Goal: Transaction & Acquisition: Book appointment/travel/reservation

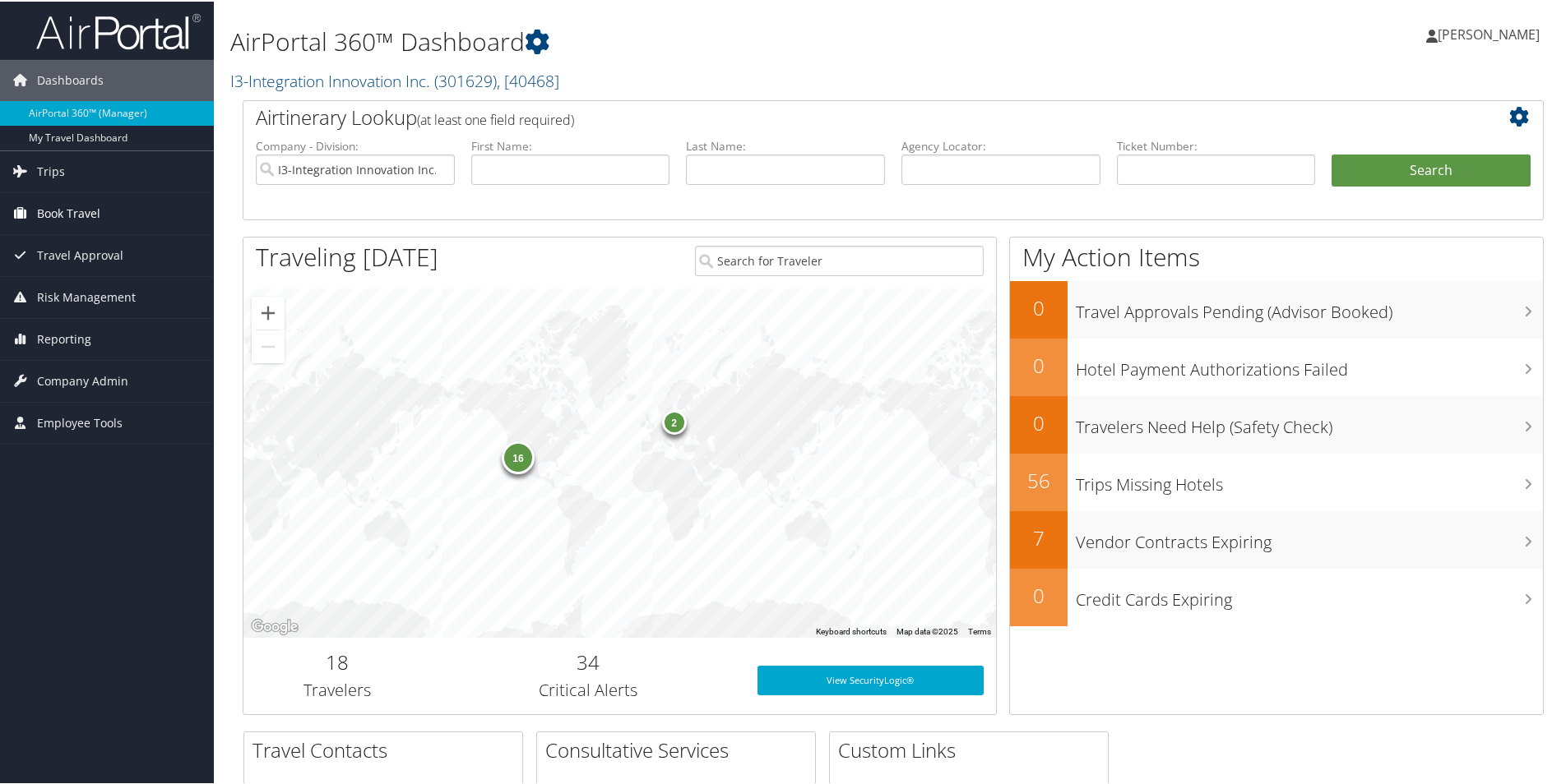
click at [82, 208] on span "Book Travel" at bounding box center [68, 212] width 63 height 41
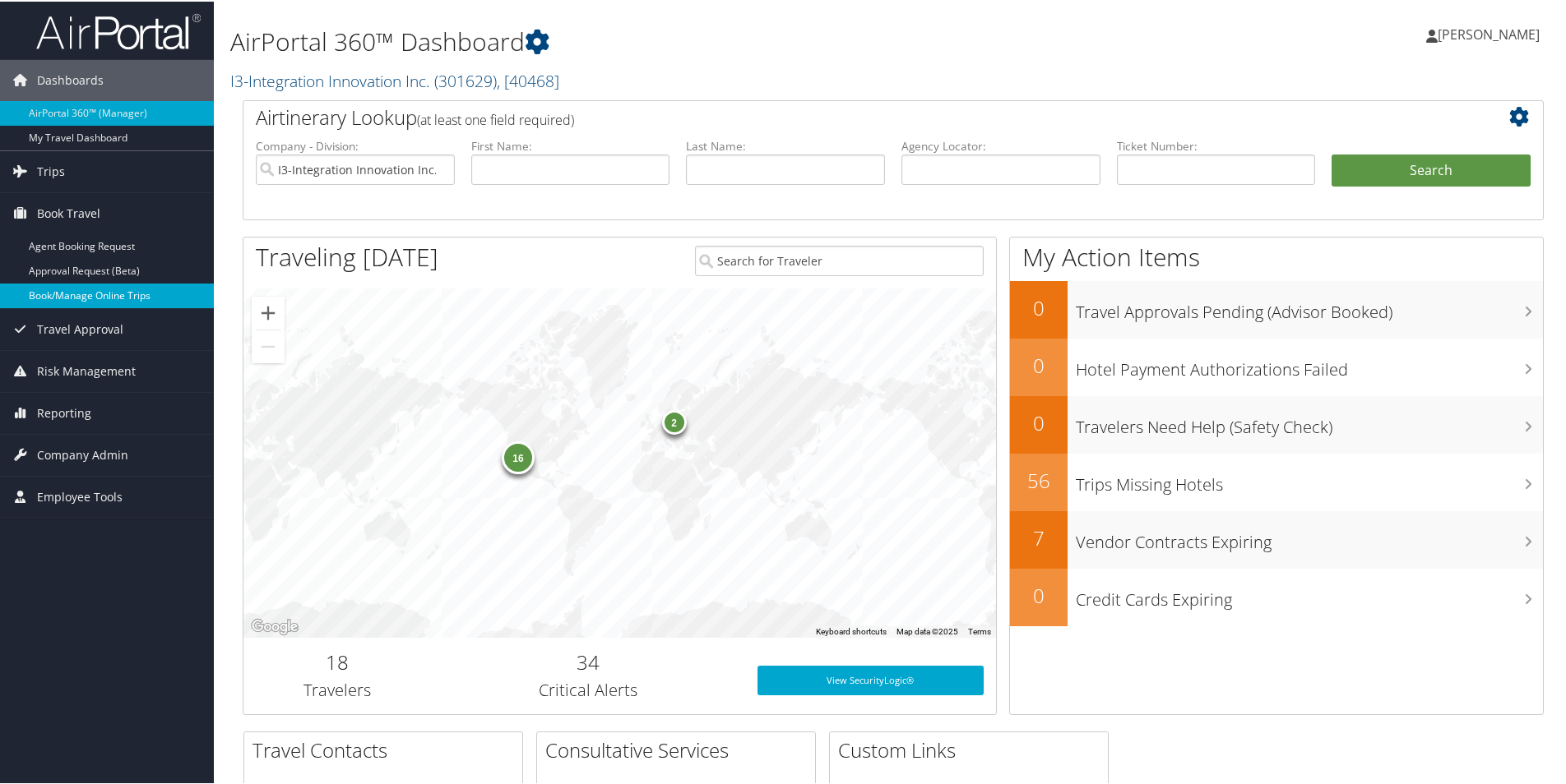
click at [95, 299] on link "Book/Manage Online Trips" at bounding box center [106, 294] width 214 height 25
click at [71, 293] on link "Book/Manage Online Trips" at bounding box center [106, 294] width 214 height 25
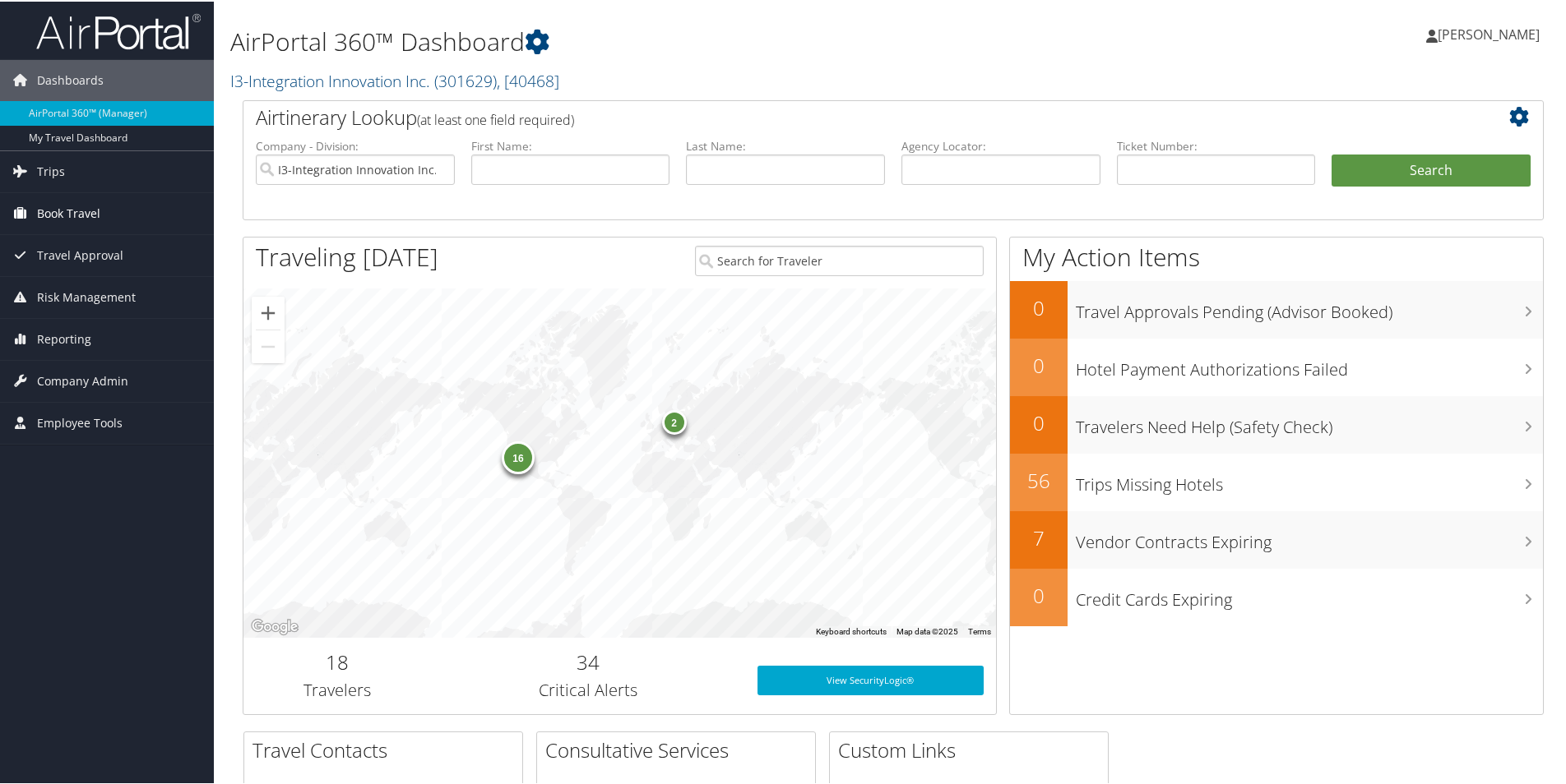
click at [99, 208] on span "Book Travel" at bounding box center [68, 212] width 63 height 41
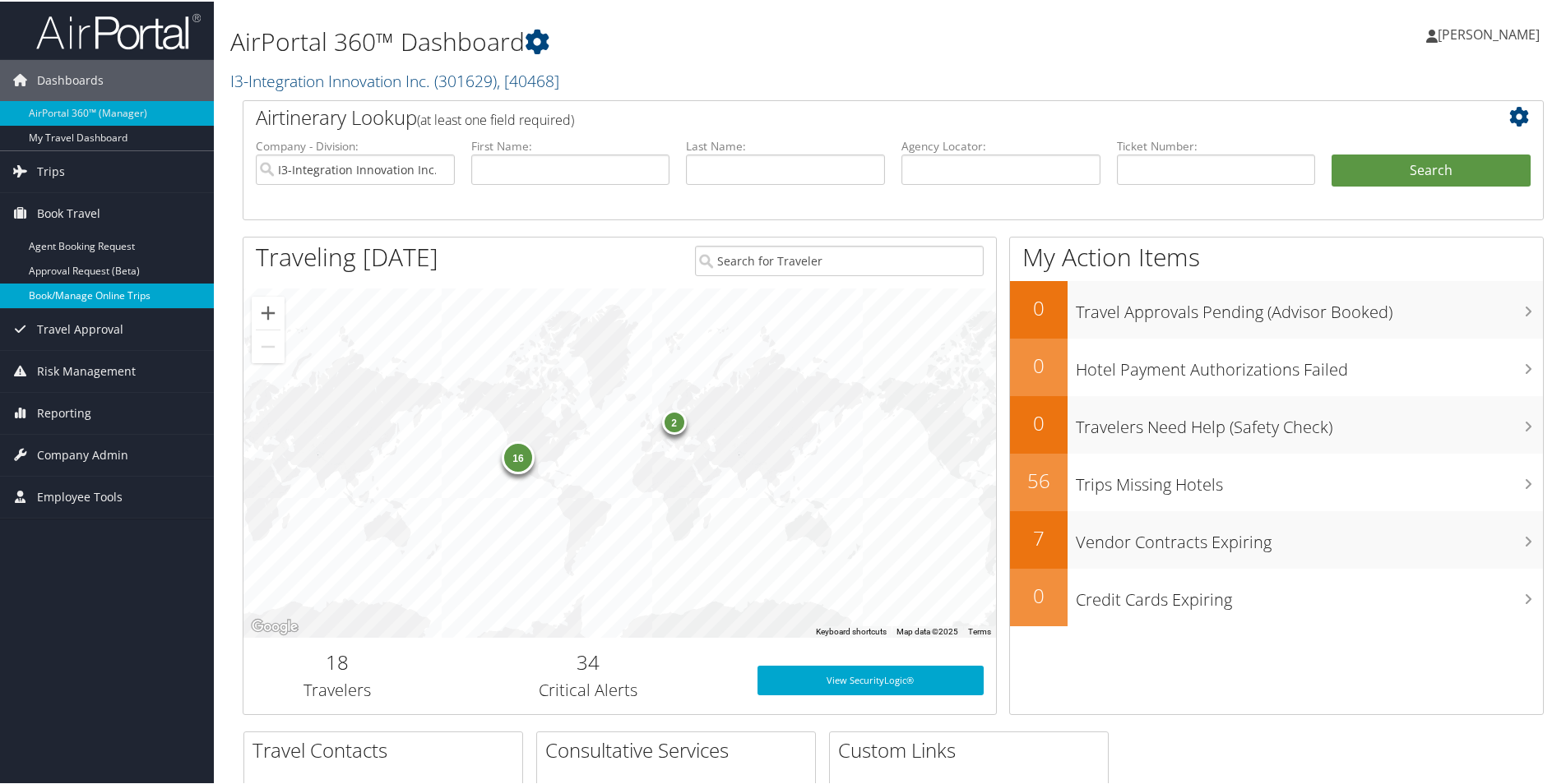
click at [80, 290] on link "Book/Manage Online Trips" at bounding box center [106, 294] width 214 height 25
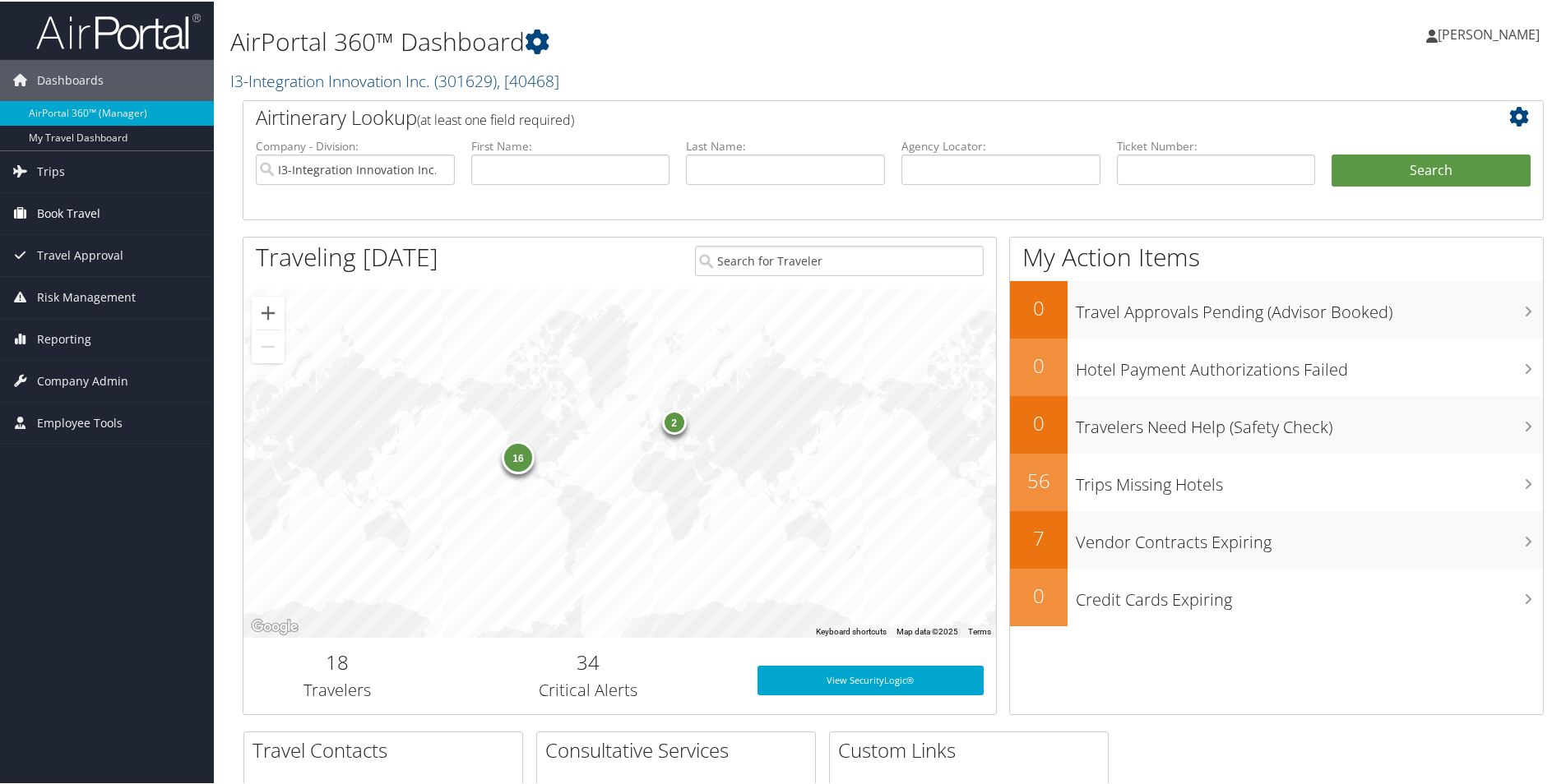
click at [101, 210] on link "Book Travel" at bounding box center [106, 212] width 214 height 41
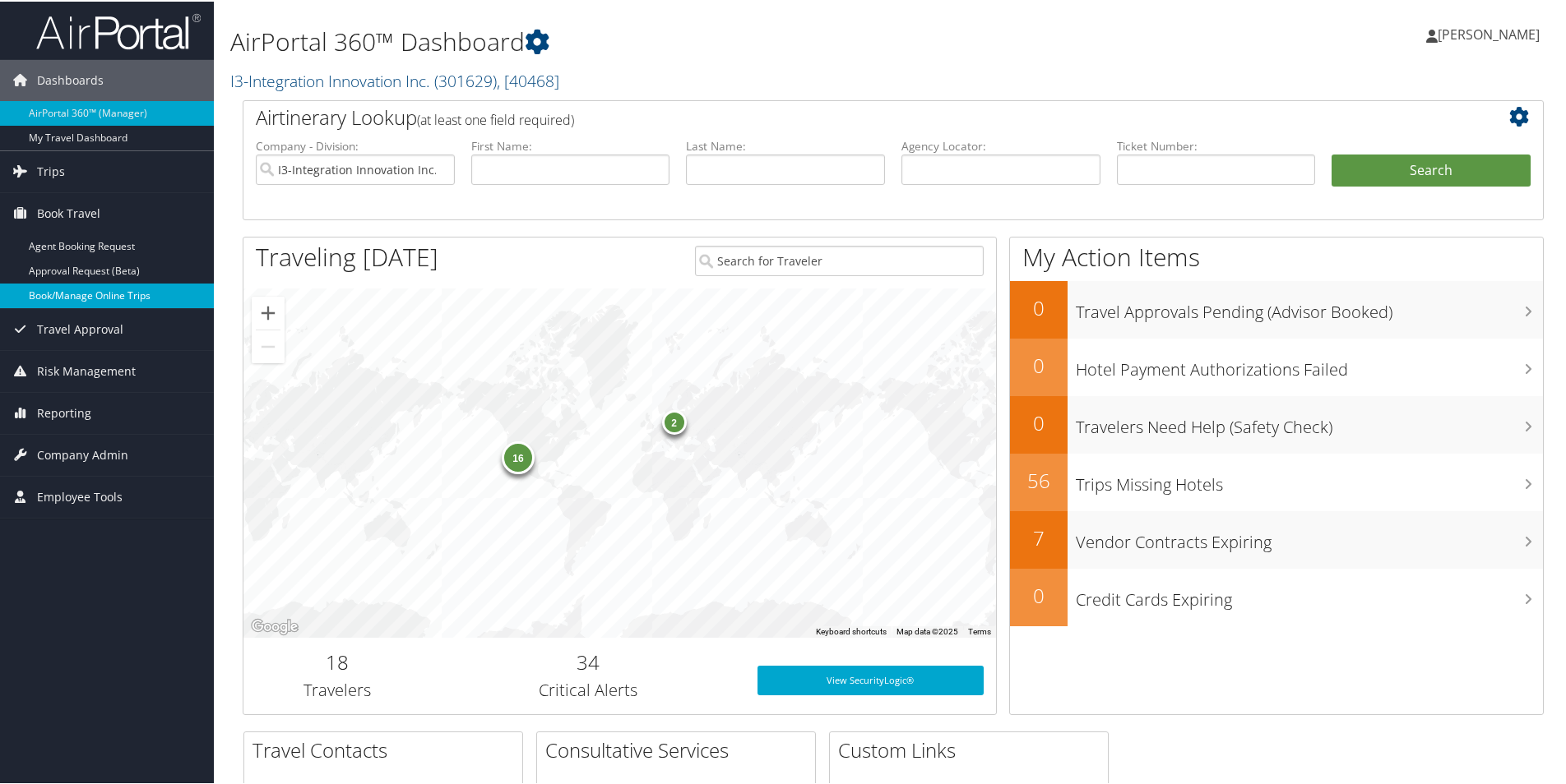
click at [99, 295] on link "Book/Manage Online Trips" at bounding box center [106, 294] width 214 height 25
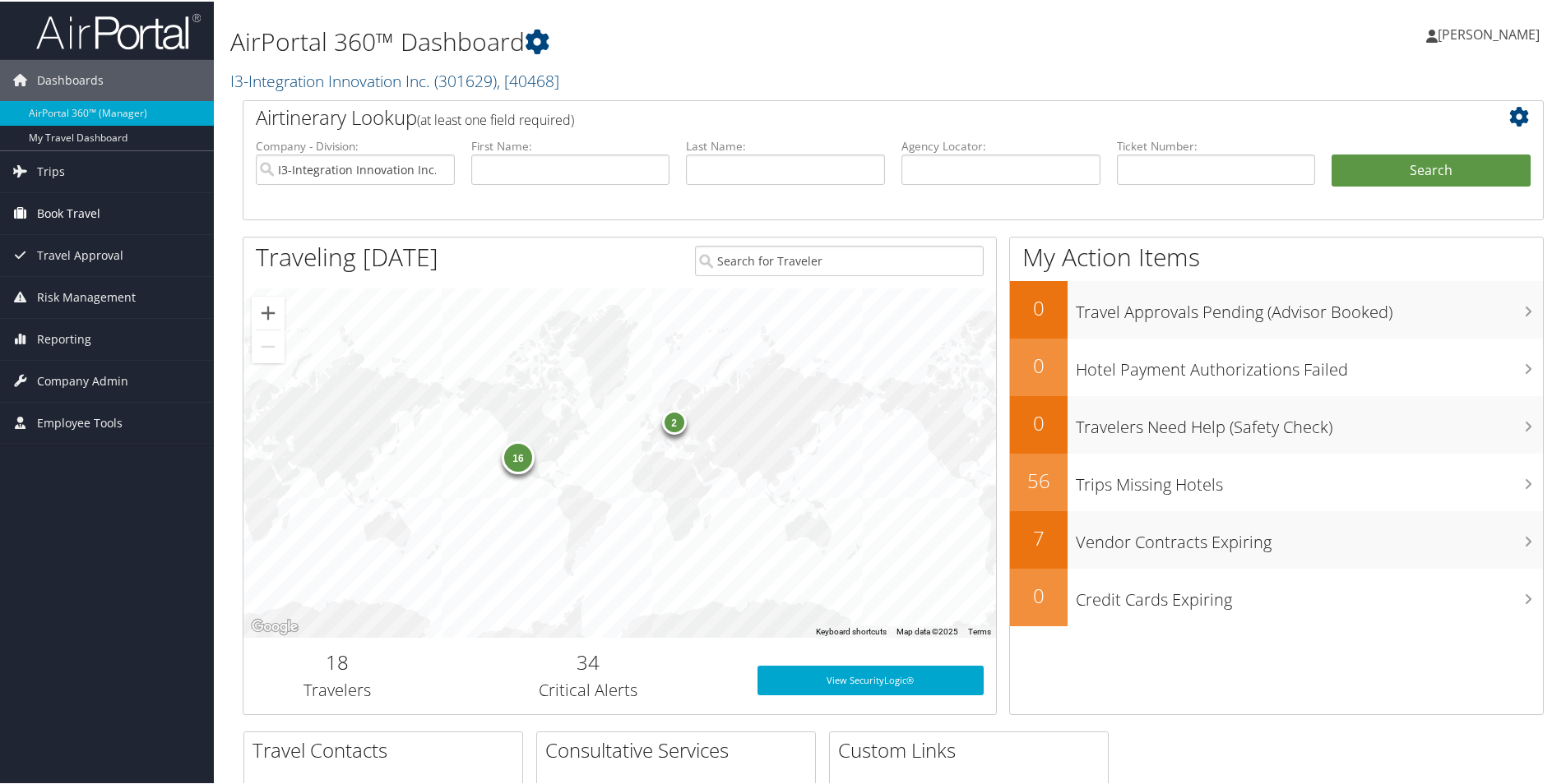
click at [79, 212] on span "Book Travel" at bounding box center [68, 212] width 63 height 41
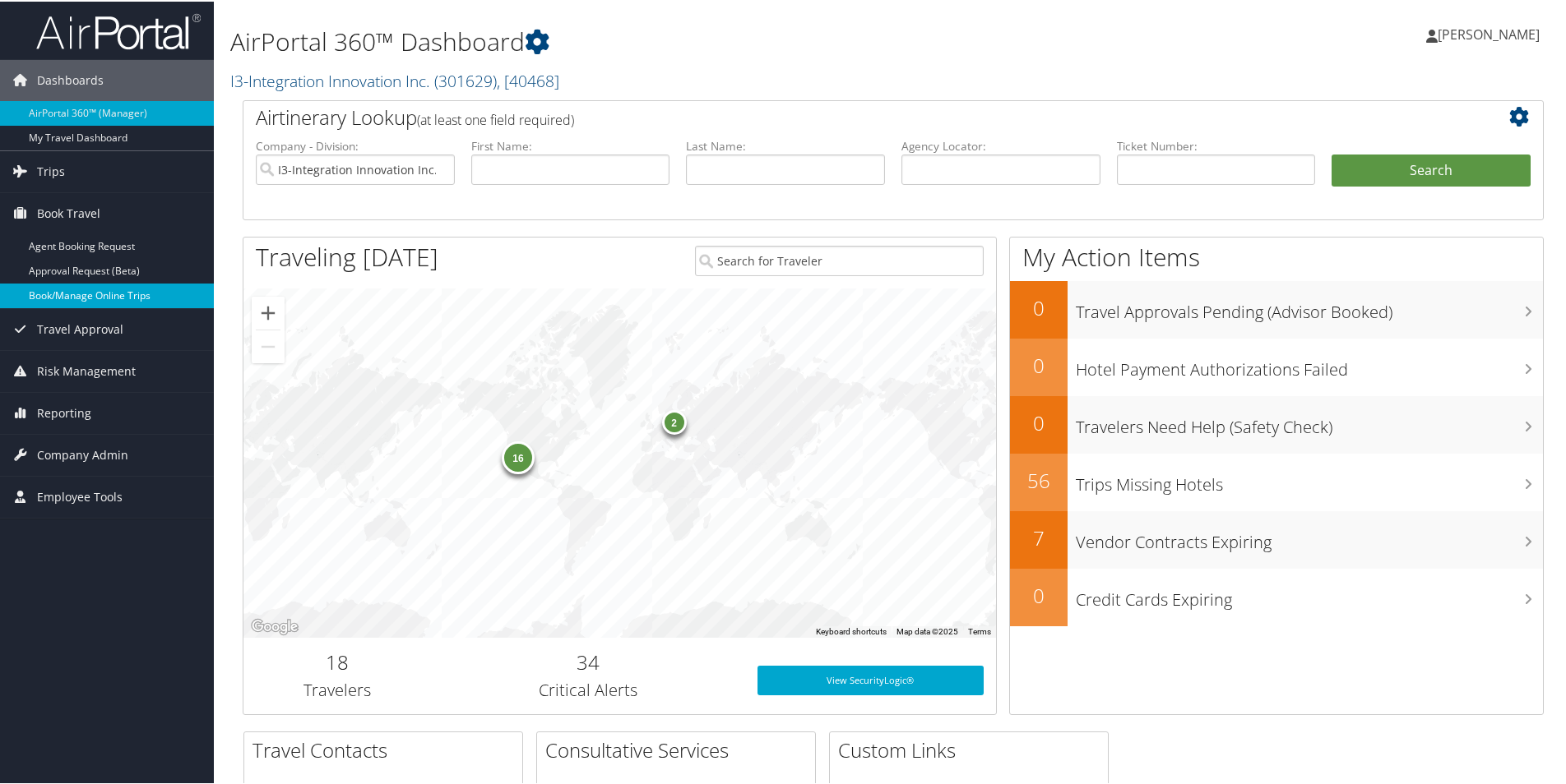
click at [82, 300] on link "Book/Manage Online Trips" at bounding box center [106, 294] width 214 height 25
